Goal: Use online tool/utility: Utilize a website feature to perform a specific function

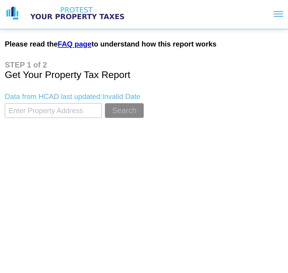
click at [84, 42] on link "FAQ page" at bounding box center [75, 44] width 34 height 8
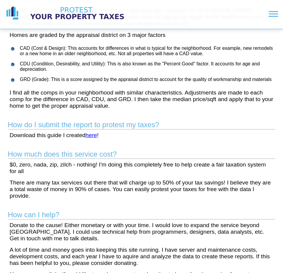
scroll to position [117, 0]
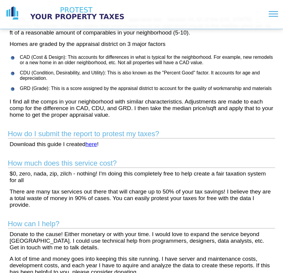
click at [92, 146] on link "here" at bounding box center [91, 144] width 11 height 6
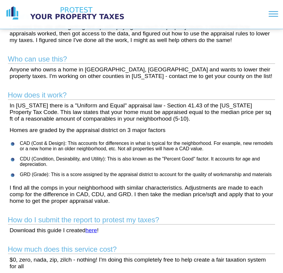
scroll to position [0, 0]
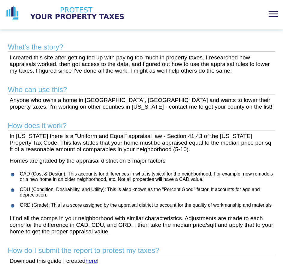
click at [269, 14] on div at bounding box center [274, 14] width 10 height 1
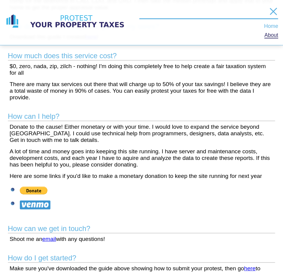
scroll to position [253, 0]
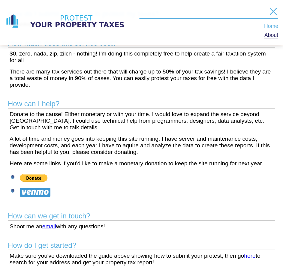
click at [250, 256] on link "here" at bounding box center [249, 256] width 11 height 6
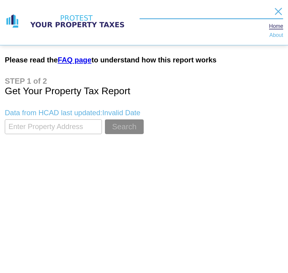
click at [67, 130] on input "textbox" at bounding box center [53, 127] width 97 height 15
drag, startPoint x: 66, startPoint y: 128, endPoint x: 94, endPoint y: 128, distance: 28.5
click at [94, 128] on input "textbox" at bounding box center [53, 127] width 97 height 15
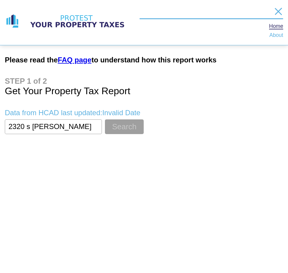
type input "2320 s shaver"
click at [128, 131] on button "Search" at bounding box center [124, 127] width 39 height 15
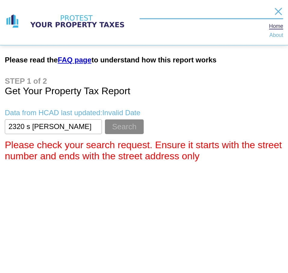
drag, startPoint x: 64, startPoint y: 123, endPoint x: 0, endPoint y: 122, distance: 64.0
click at [0, 122] on html "Home About Please read the FAQ page to understand how this report works Get You…" at bounding box center [144, 83] width 288 height 167
click at [38, 123] on input "textbox" at bounding box center [53, 127] width 97 height 15
click at [105, 120] on button "Search" at bounding box center [124, 127] width 39 height 15
click at [30, 126] on input "textbox" at bounding box center [53, 127] width 97 height 15
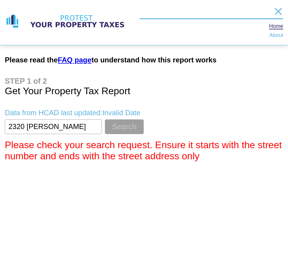
click at [124, 126] on button "Search" at bounding box center [124, 127] width 39 height 15
click at [58, 128] on input "textbox" at bounding box center [53, 127] width 97 height 15
drag, startPoint x: 56, startPoint y: 129, endPoint x: 28, endPoint y: 127, distance: 28.6
click at [28, 127] on input "textbox" at bounding box center [53, 127] width 97 height 15
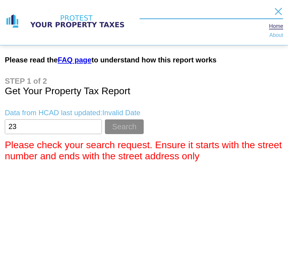
type input "2"
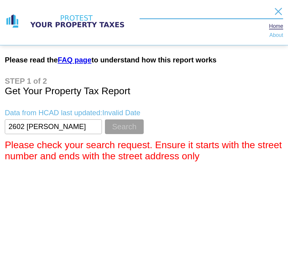
click at [106, 129] on button "Search" at bounding box center [124, 127] width 39 height 15
click at [75, 122] on input "textbox" at bounding box center [53, 127] width 97 height 15
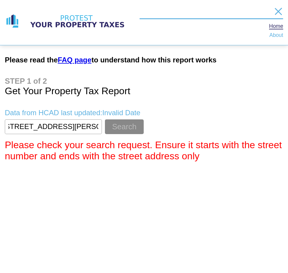
scroll to position [0, 13]
type input "2602 karbach houston tx 77092"
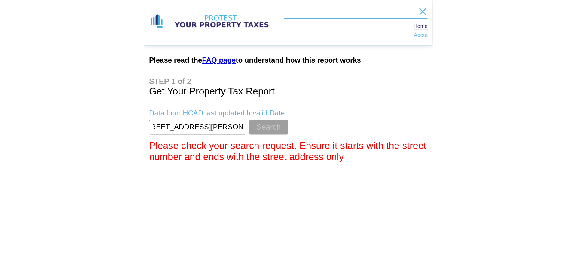
scroll to position [0, 0]
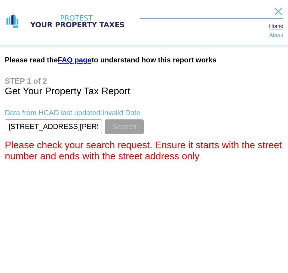
click at [123, 125] on button "Search" at bounding box center [124, 127] width 39 height 15
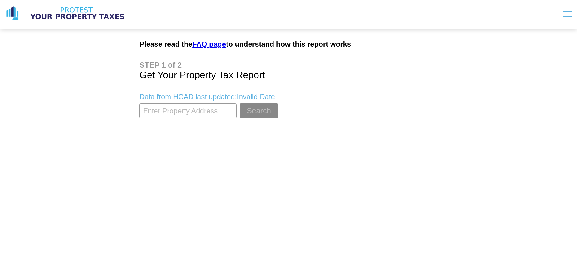
click at [211, 115] on input "textbox" at bounding box center [187, 110] width 97 height 15
click at [249, 110] on button "Search" at bounding box center [258, 110] width 39 height 15
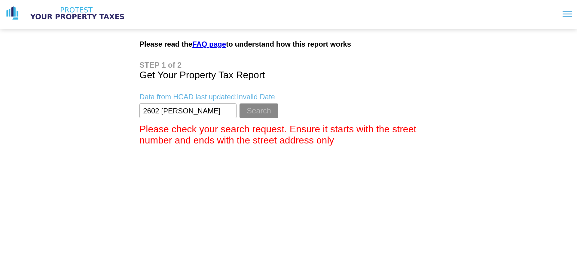
click at [193, 110] on input "textbox" at bounding box center [187, 110] width 97 height 15
click at [259, 111] on button "Search" at bounding box center [258, 110] width 39 height 15
click at [201, 108] on input "textbox" at bounding box center [187, 110] width 97 height 15
click at [239, 103] on button "Search" at bounding box center [258, 110] width 39 height 15
click at [201, 108] on input "textbox" at bounding box center [187, 110] width 97 height 15
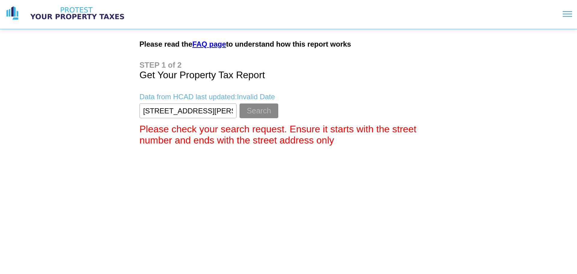
click at [201, 108] on input "textbox" at bounding box center [187, 110] width 97 height 15
type input "[GEOGRAPHIC_DATA][PERSON_NAME]"
click at [263, 108] on button "Search" at bounding box center [258, 110] width 39 height 15
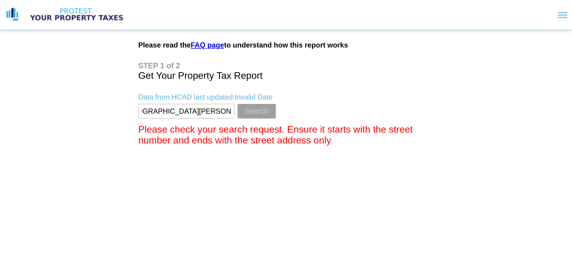
scroll to position [0, 0]
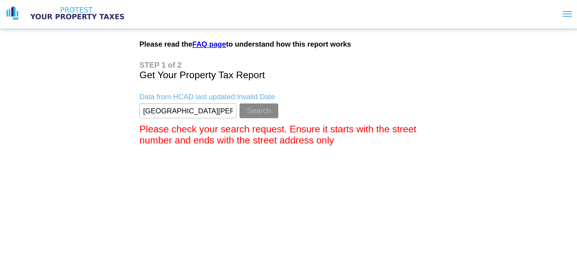
click at [244, 96] on p "Data from HCAD last updated: Invalid Date" at bounding box center [288, 97] width 298 height 8
click at [216, 44] on link "FAQ page" at bounding box center [209, 44] width 34 height 8
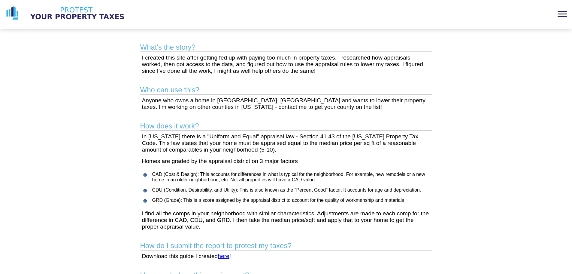
click at [557, 17] on section at bounding box center [353, 13] width 428 height 15
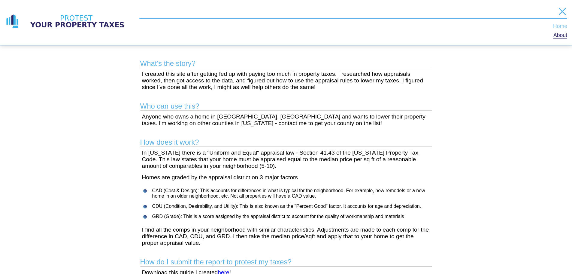
click at [563, 27] on link "Home" at bounding box center [560, 26] width 14 height 5
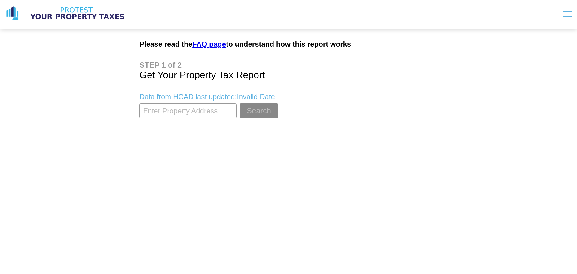
click at [194, 112] on input "textbox" at bounding box center [187, 110] width 97 height 15
click at [265, 109] on button "Search" at bounding box center [258, 110] width 39 height 15
click at [220, 42] on link "FAQ page" at bounding box center [209, 44] width 34 height 8
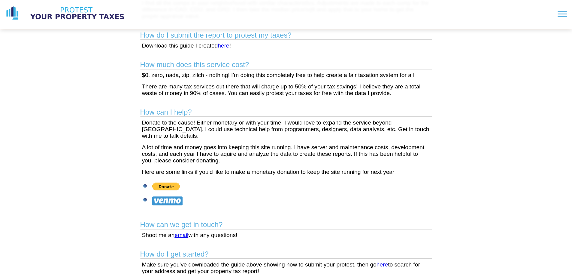
scroll to position [211, 0]
